Goal: Obtain resource: Obtain resource

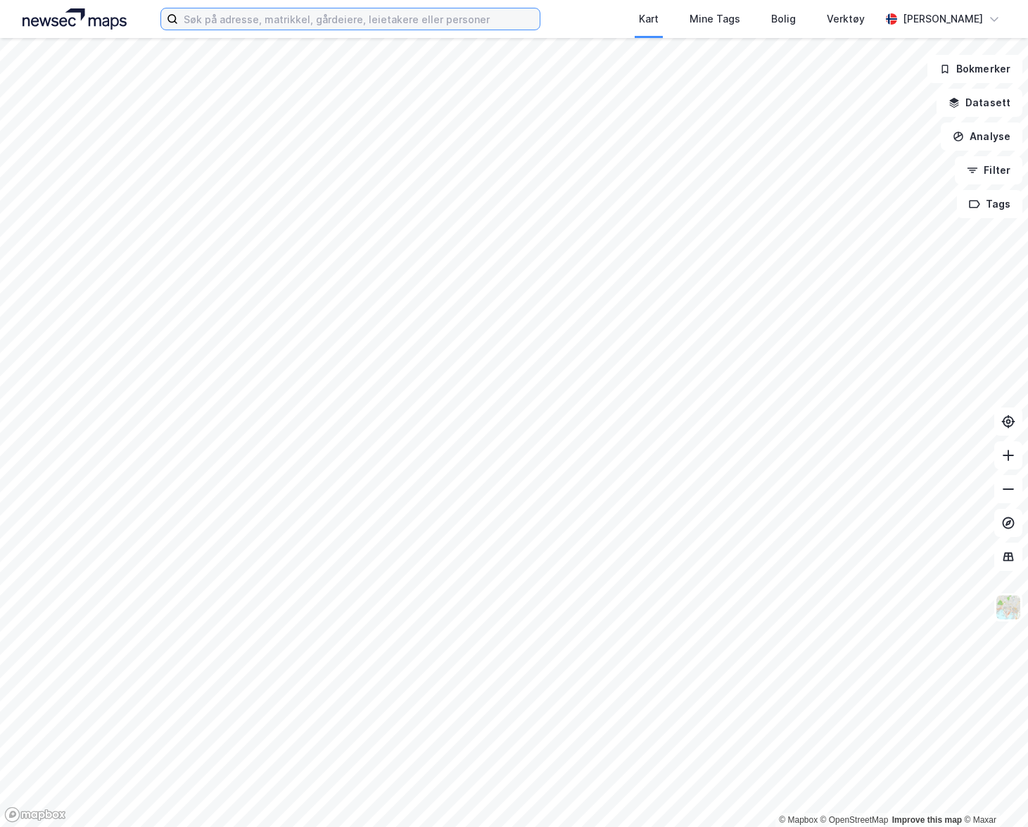
click at [464, 16] on input at bounding box center [359, 18] width 362 height 21
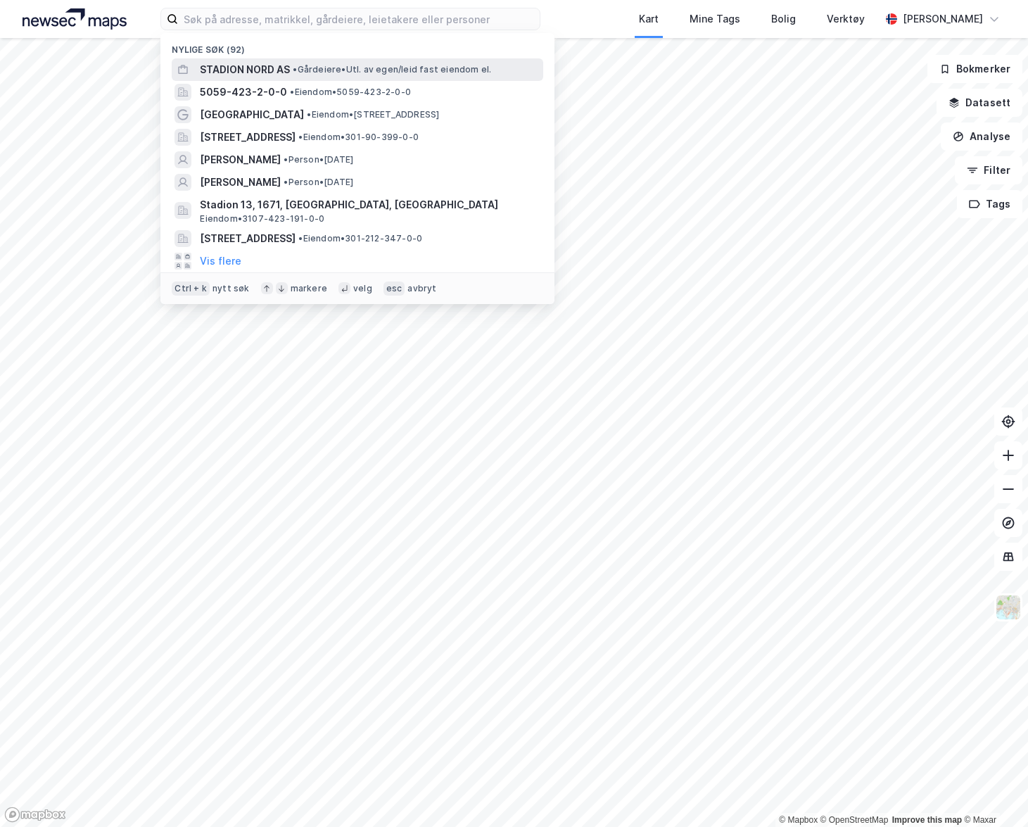
click at [427, 66] on span "• Gårdeiere • Utl. av egen/leid fast eiendom el." at bounding box center [392, 69] width 198 height 11
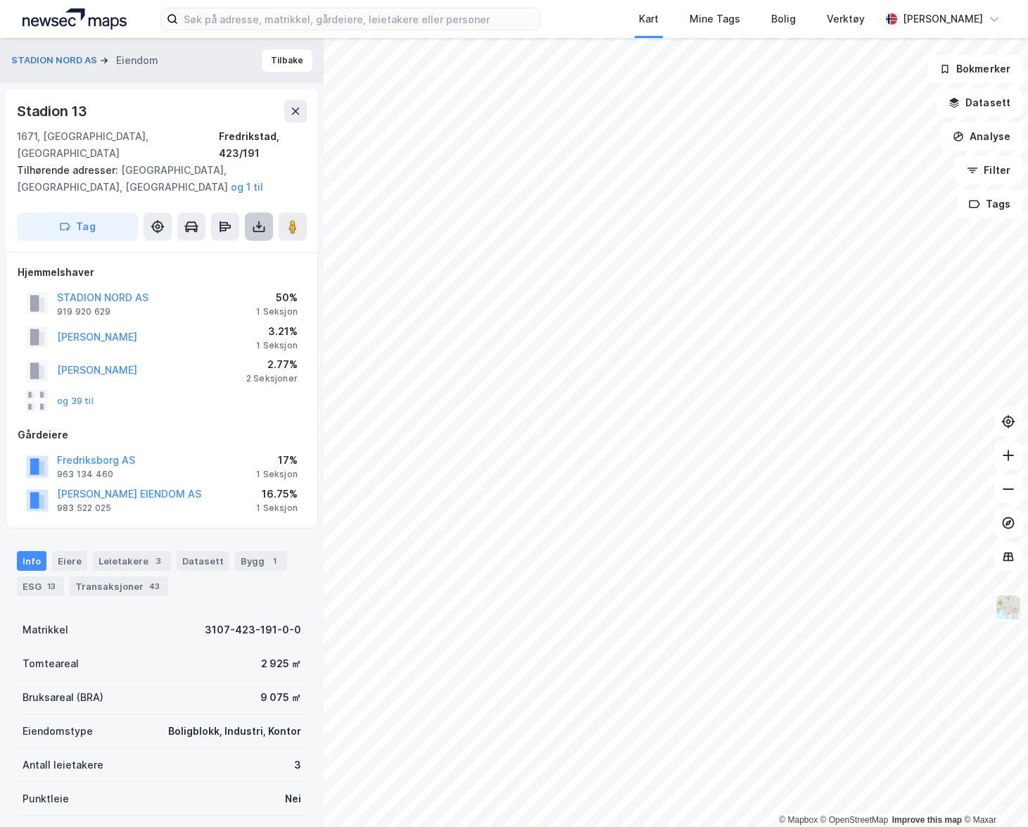
click at [257, 219] on icon at bounding box center [259, 226] width 14 height 14
click at [223, 249] on div "Last ned grunnbok" at bounding box center [189, 254] width 82 height 11
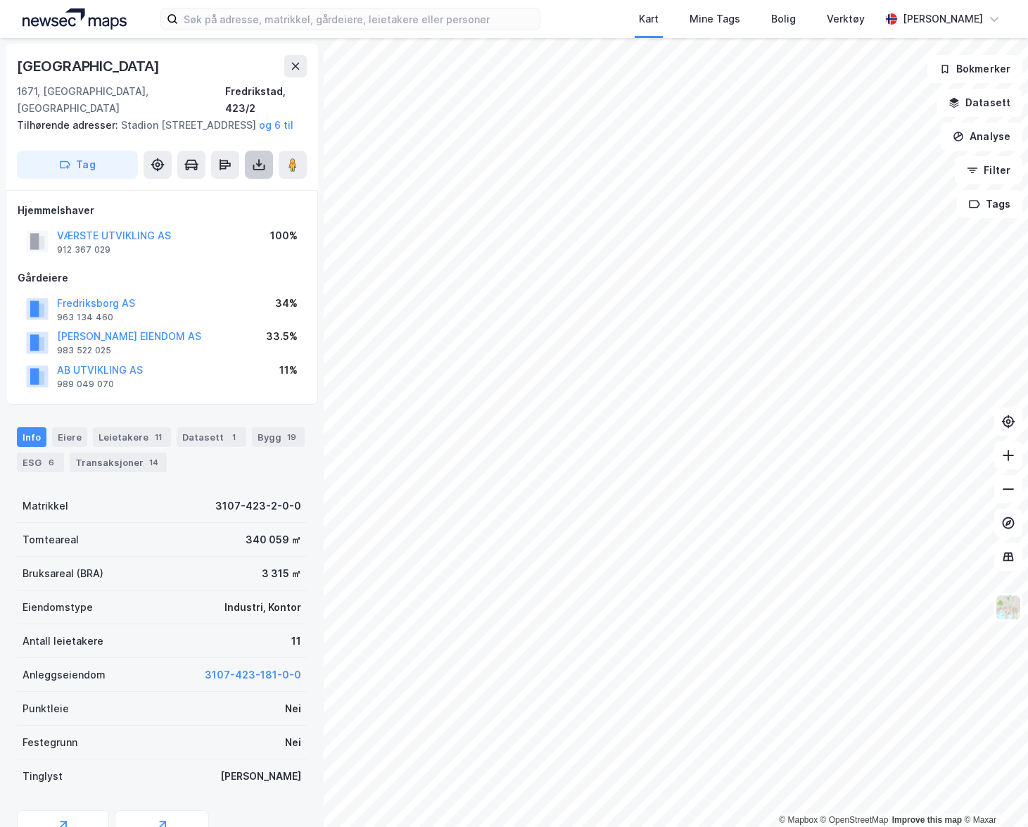
click at [254, 160] on icon at bounding box center [259, 165] width 14 height 14
click at [243, 182] on div "Last ned grunnbok" at bounding box center [198, 192] width 150 height 23
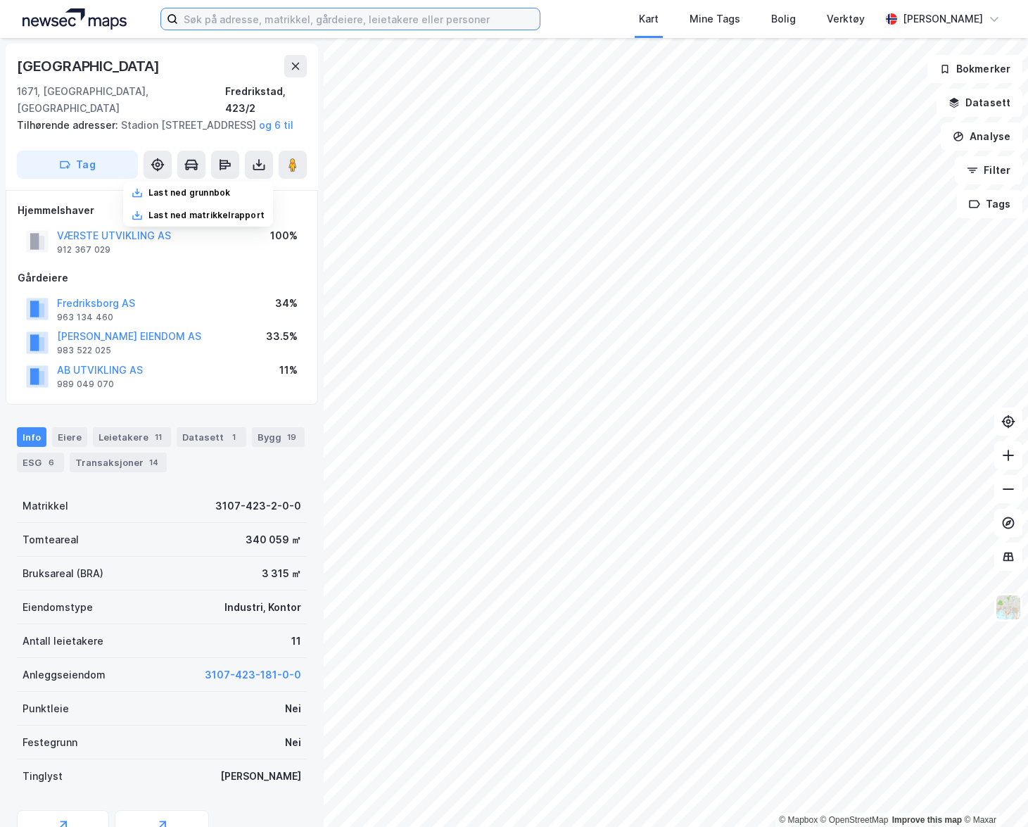
click at [312, 25] on input at bounding box center [359, 18] width 362 height 21
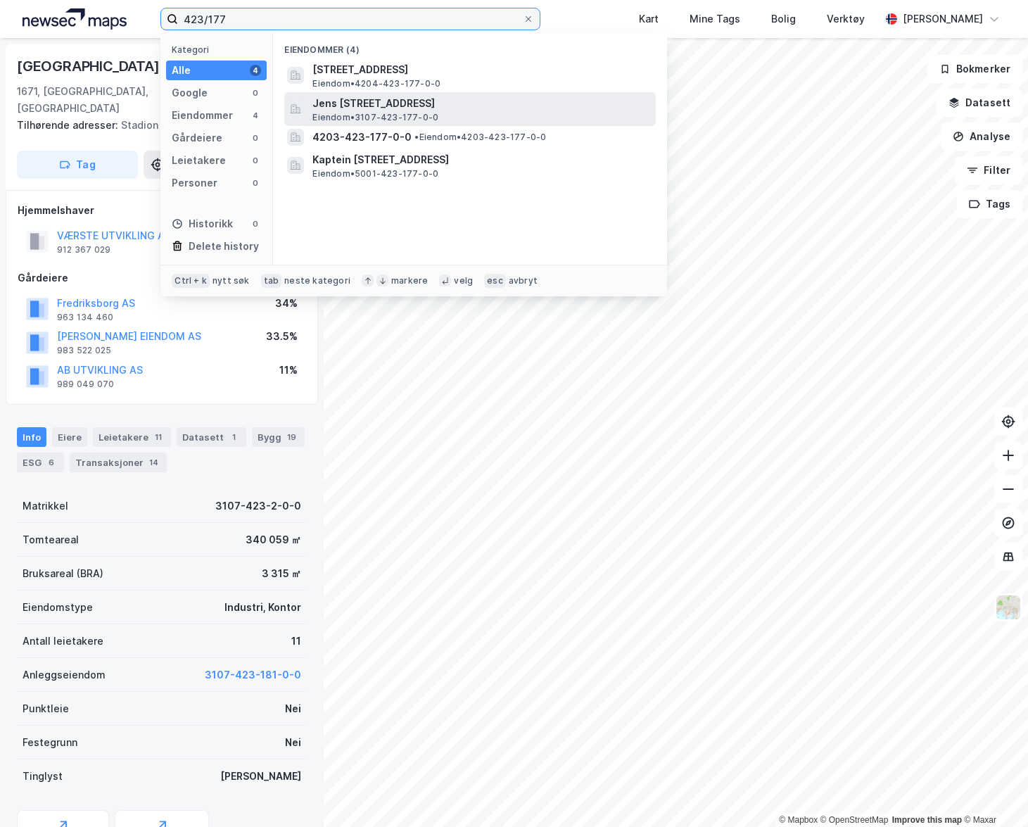
type input "423/177"
click at [494, 97] on span "Jens [STREET_ADDRESS]" at bounding box center [481, 103] width 338 height 17
